Goal: Transaction & Acquisition: Purchase product/service

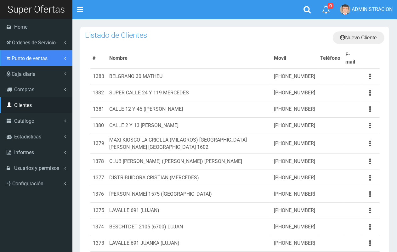
click at [32, 65] on link "Punto de ventas" at bounding box center [36, 58] width 72 height 16
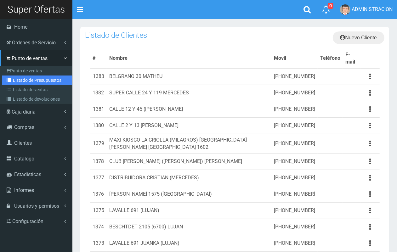
click at [32, 82] on link "Listado de Presupuestos" at bounding box center [37, 80] width 70 height 9
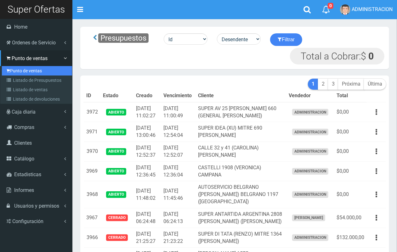
click at [17, 67] on link "Punto de ventas" at bounding box center [37, 70] width 70 height 9
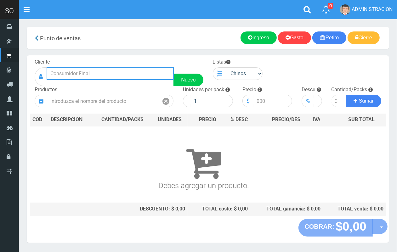
click at [133, 76] on input "text" at bounding box center [110, 73] width 127 height 13
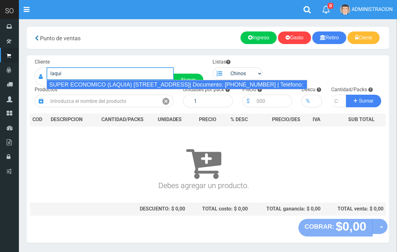
click at [140, 84] on div "SUPER ECONOMICO (LAQUIA) CALLE 2 Y 43 (MERCEDES)| Documento: 2123156468 | Teléf…" at bounding box center [177, 84] width 261 height 9
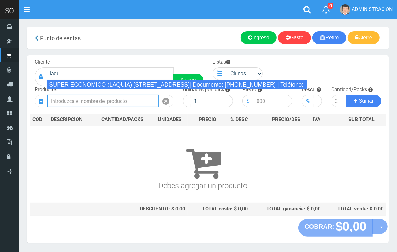
type input "SUPER ECONOMICO (LAQUIA) CALLE 2 Y 43 (MERCEDES)| Documento: 2123156468 | Teléf…"
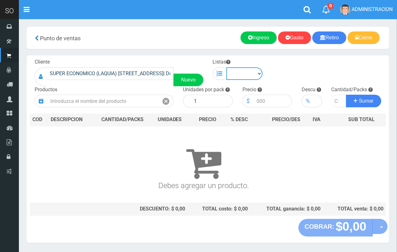
click at [232, 75] on select "Chinos . ." at bounding box center [244, 73] width 37 height 13
select select "1"
click at [226, 67] on select "Chinos . ." at bounding box center [244, 73] width 37 height 13
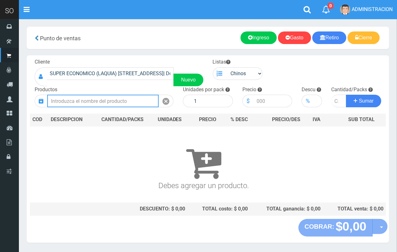
click at [131, 98] on input "text" at bounding box center [102, 101] width 111 height 13
type input "v"
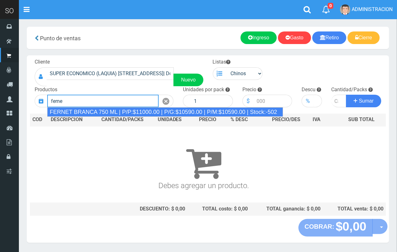
click at [182, 112] on div "FERNET BRANCA 750 ML | P/P:$11000.00 | P/G:$10590.00 | P/M:$10590.00 | Stock:-5…" at bounding box center [165, 111] width 236 height 9
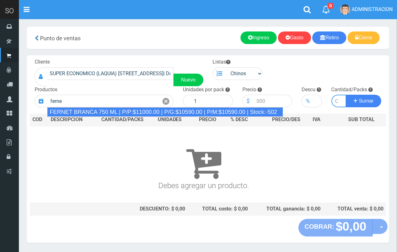
type input "FERNET BRANCA 750 ML | P/P:$11000.00 | P/G:$10590.00 | P/M:$10590.00 | Stock:-5…"
type input "12"
type input "11000.00"
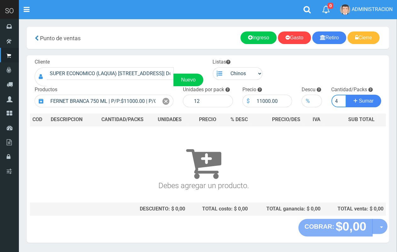
scroll to position [0, 1]
type input "4"
click at [346, 95] on button "Sumar" at bounding box center [363, 101] width 35 height 13
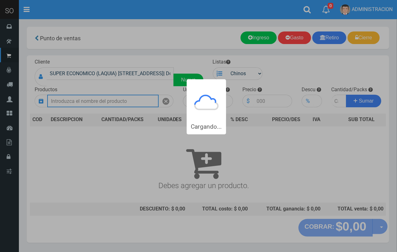
scroll to position [0, 0]
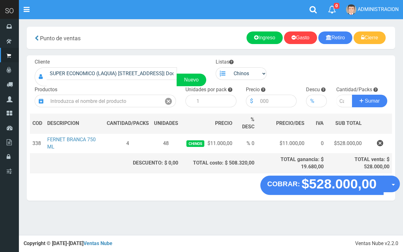
click at [386, 182] on button "Opciones" at bounding box center [391, 184] width 17 height 17
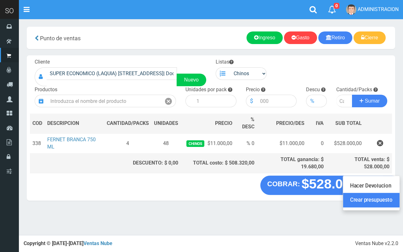
click at [378, 201] on link "Crear presupuesto" at bounding box center [371, 200] width 56 height 14
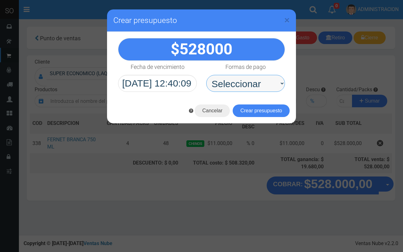
drag, startPoint x: 275, startPoint y: 94, endPoint x: 257, endPoint y: 85, distance: 20.8
click at [257, 82] on select "Seleccionar Efectivo Tarjeta de Crédito Depósito Débito" at bounding box center [245, 83] width 79 height 17
select select "Efectivo"
click at [206, 75] on select "Seleccionar Efectivo Tarjeta de Crédito Depósito Débito" at bounding box center [245, 83] width 79 height 17
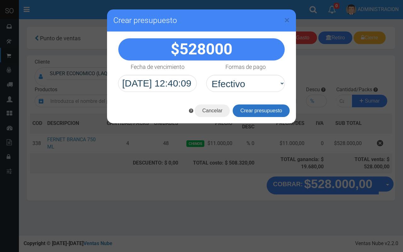
click at [253, 109] on button "Crear presupuesto" at bounding box center [261, 110] width 57 height 13
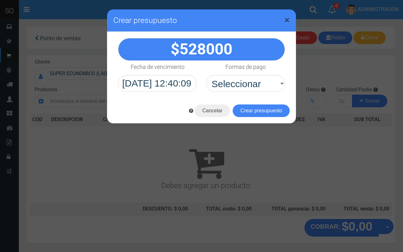
drag, startPoint x: 288, startPoint y: 20, endPoint x: 241, endPoint y: 25, distance: 47.4
click at [286, 20] on span "×" at bounding box center [286, 20] width 5 height 12
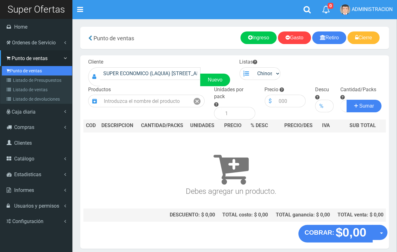
click at [19, 73] on link "Punto de ventas" at bounding box center [37, 70] width 70 height 9
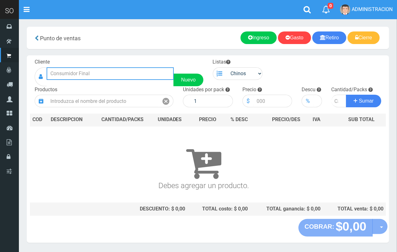
click at [121, 78] on input "text" at bounding box center [110, 73] width 127 height 13
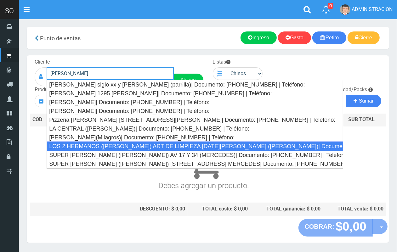
drag, startPoint x: 126, startPoint y: 150, endPoint x: 129, endPoint y: 145, distance: 5.9
click at [126, 149] on div "LOS 2 HERMANOS (DANIEL) ART DE LIMPIEZA 25 DE MAYO 1037 (GILES)| Documento: 213…" at bounding box center [195, 146] width 296 height 9
type input "LOS 2 HERMANOS (DANIEL) ART DE LIMPIEZA 25 DE MAYO 1037 (GILES)| Documento: 213…"
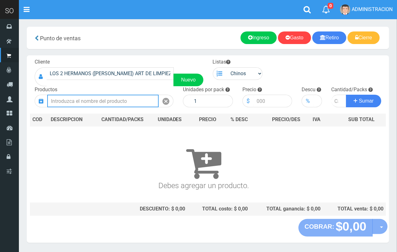
drag, startPoint x: 132, startPoint y: 103, endPoint x: 126, endPoint y: 93, distance: 11.9
click at [131, 102] on input "text" at bounding box center [102, 101] width 111 height 13
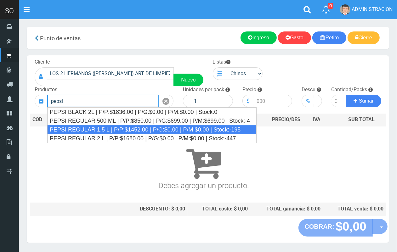
click at [105, 127] on div "PEPSI REGULAR 1.5 L | P/P:$1452.00 | P/G:$0.00 | P/M:$0.00 | Stock:-195" at bounding box center [151, 129] width 209 height 9
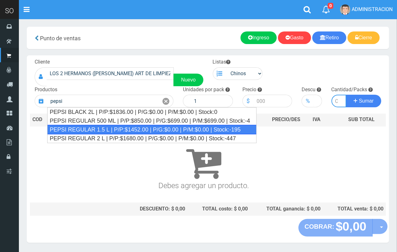
type input "PEPSI REGULAR 1.5 L | P/P:$1452.00 | P/G:$0.00 | P/M:$0.00 | Stock:-195"
type input "6"
type input "1452.00"
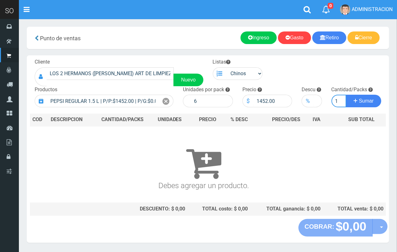
scroll to position [0, 1]
type input "1"
click at [346, 95] on button "Sumar" at bounding box center [363, 101] width 35 height 13
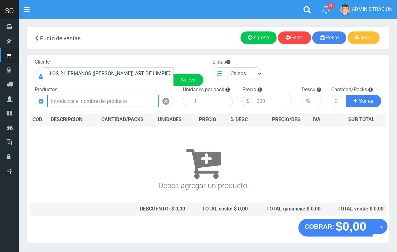
scroll to position [0, 0]
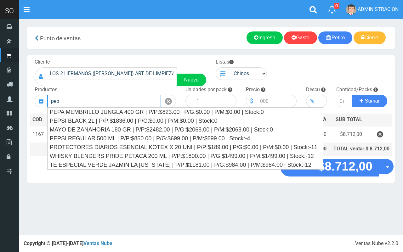
type input "peps"
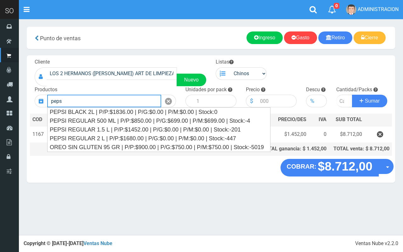
drag, startPoint x: 81, startPoint y: 103, endPoint x: 51, endPoint y: 101, distance: 30.0
click at [51, 101] on input "peps" at bounding box center [104, 101] width 114 height 13
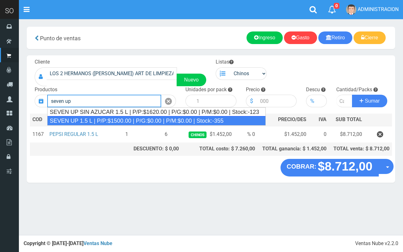
click at [141, 121] on div "SEVEN UP 1.5 L | P/P:$1500.00 | P/G:$0.00 | P/M:$0.00 | Stock:-355" at bounding box center [156, 120] width 218 height 9
type input "SEVEN UP 1.5 L | P/P:$1500.00 | P/G:$0.00 | P/M:$0.00 | Stock:-355"
type input "6"
type input "1500.00"
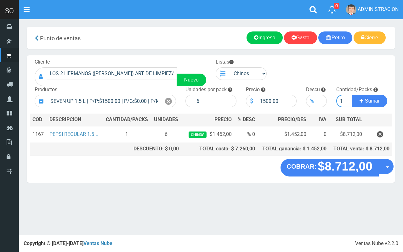
type input "1"
click at [352, 95] on button "Sumar" at bounding box center [369, 101] width 35 height 13
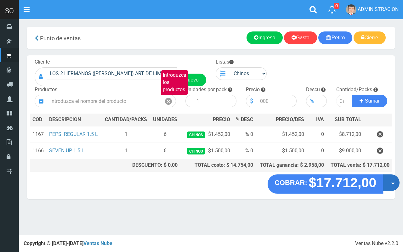
click at [391, 182] on button "Opciones" at bounding box center [391, 182] width 17 height 17
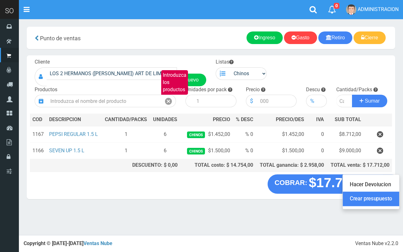
click at [391, 202] on link "Crear presupuesto" at bounding box center [371, 199] width 56 height 14
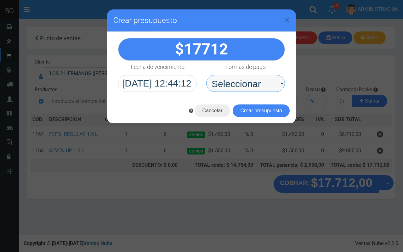
click at [258, 77] on select "Seleccionar Efectivo Tarjeta de Crédito Depósito Débito" at bounding box center [245, 83] width 79 height 17
select select "Efectivo"
click at [206, 75] on select "Seleccionar Efectivo Tarjeta de Crédito Depósito Débito" at bounding box center [245, 83] width 79 height 17
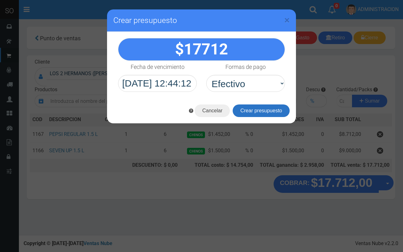
click at [253, 111] on button "Crear presupuesto" at bounding box center [261, 110] width 57 height 13
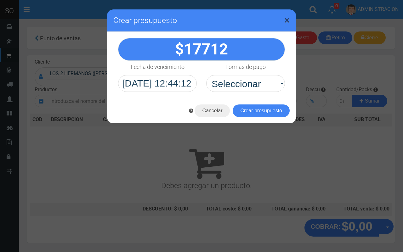
drag, startPoint x: 289, startPoint y: 19, endPoint x: 199, endPoint y: 32, distance: 91.2
click at [286, 18] on span "×" at bounding box center [286, 20] width 5 height 12
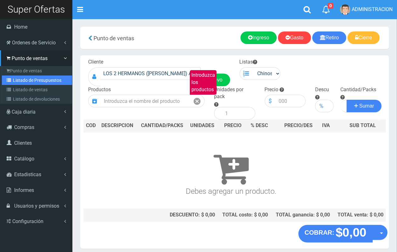
click at [22, 81] on link "Listado de Presupuestos" at bounding box center [37, 80] width 70 height 9
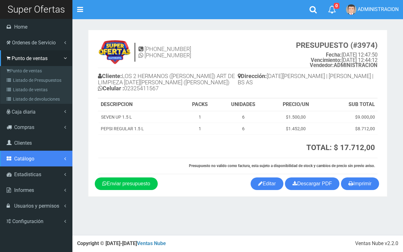
click at [29, 160] on span "Catálogo" at bounding box center [24, 159] width 20 height 6
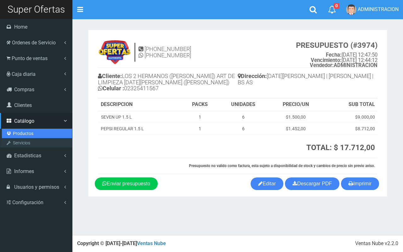
click at [26, 135] on link "Productos" at bounding box center [37, 133] width 70 height 9
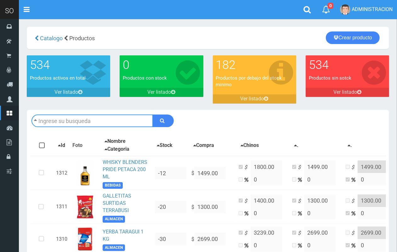
click at [101, 117] on input "text" at bounding box center [91, 121] width 121 height 13
type input "jabon li"
click at [153, 115] on button "submit" at bounding box center [163, 121] width 21 height 13
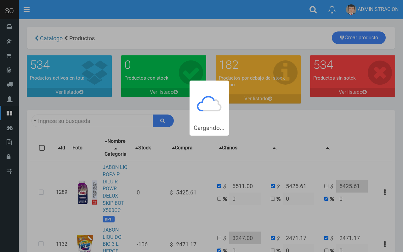
type input "jabon li"
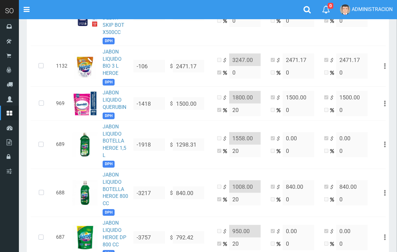
scroll to position [186, 0]
